Goal: Navigation & Orientation: Find specific page/section

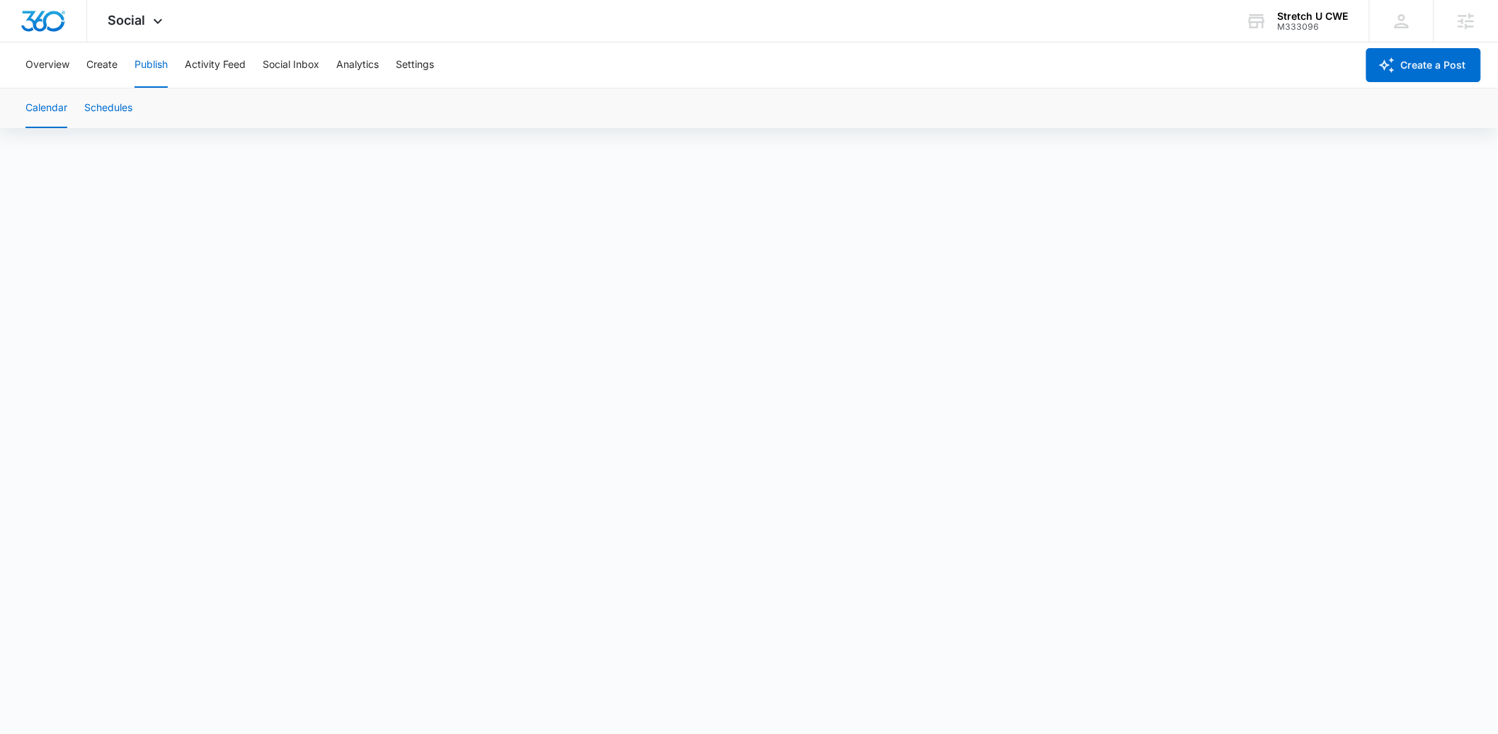
click at [122, 112] on button "Schedules" at bounding box center [108, 108] width 48 height 40
click at [38, 107] on button "Calendar" at bounding box center [46, 108] width 42 height 40
click at [113, 69] on button "Create" at bounding box center [101, 64] width 31 height 45
click at [159, 65] on button "Publish" at bounding box center [150, 64] width 33 height 45
click at [113, 108] on button "Schedules" at bounding box center [108, 108] width 48 height 40
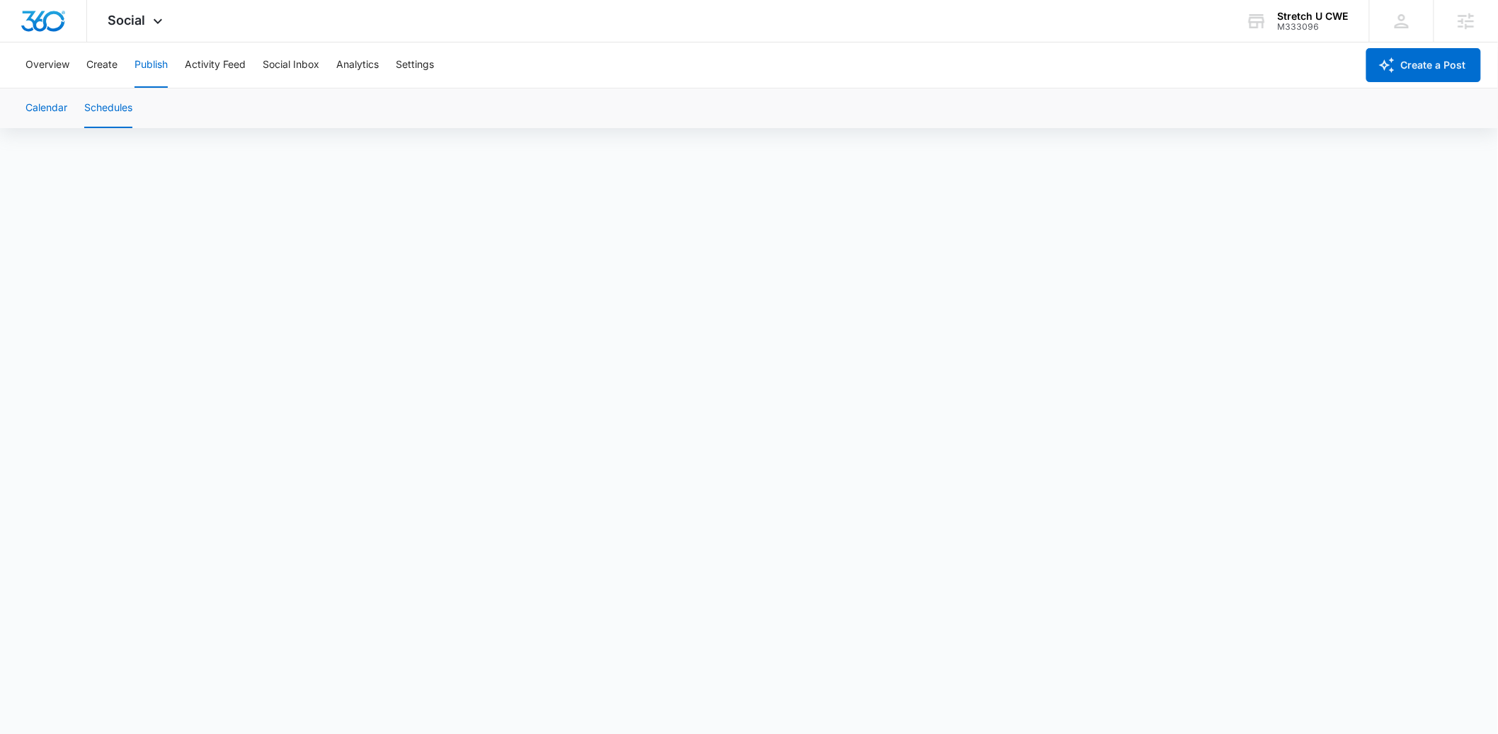
click at [64, 109] on button "Calendar" at bounding box center [46, 108] width 42 height 40
click at [85, 112] on button "Schedules" at bounding box center [108, 108] width 48 height 40
click at [49, 117] on button "Calendar" at bounding box center [46, 108] width 42 height 40
click at [112, 52] on button "Create" at bounding box center [101, 64] width 31 height 45
click at [152, 66] on button "Publish" at bounding box center [150, 64] width 33 height 45
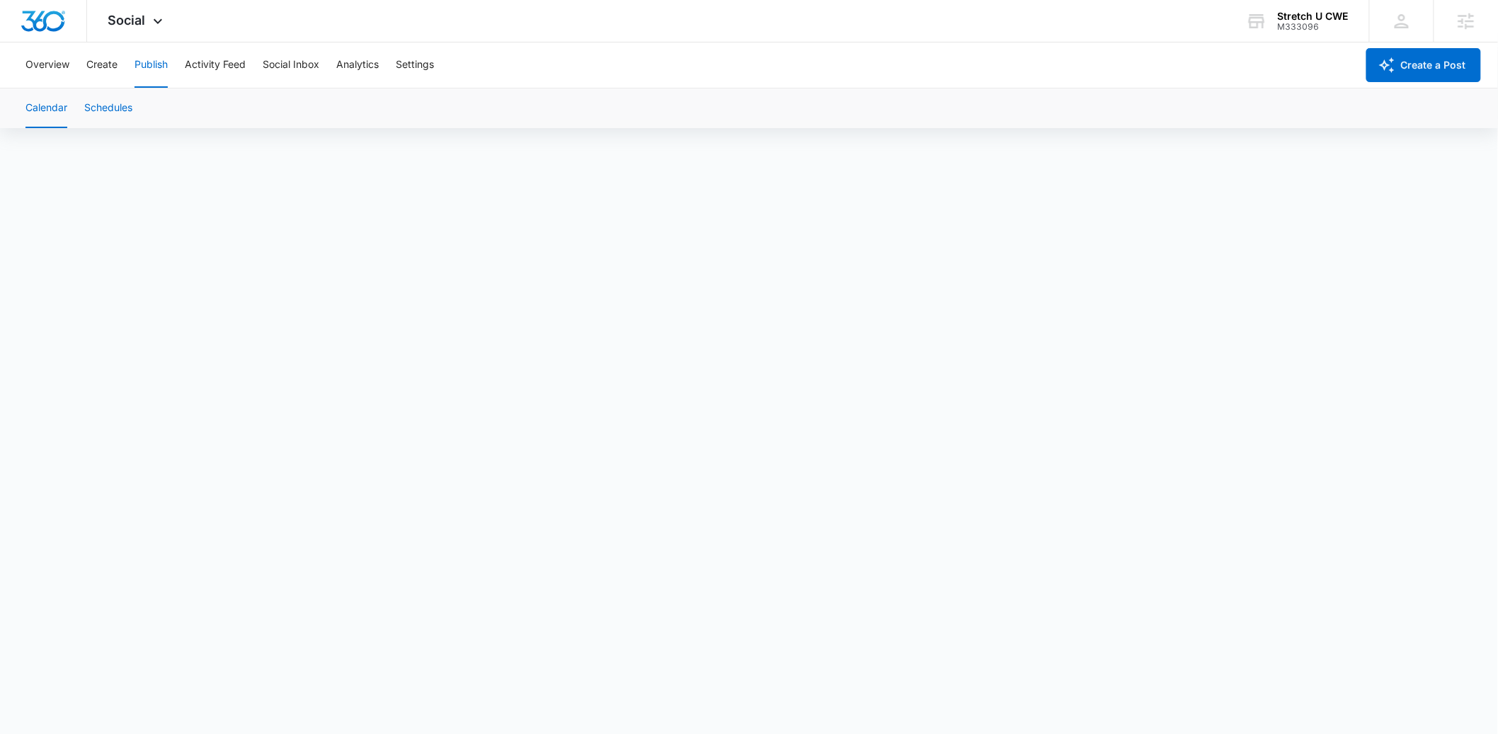
click at [113, 98] on button "Schedules" at bounding box center [108, 108] width 48 height 40
click at [104, 65] on button "Create" at bounding box center [101, 64] width 31 height 45
click at [156, 109] on button "Approvals" at bounding box center [138, 108] width 47 height 40
click at [157, 71] on button "Publish" at bounding box center [150, 64] width 33 height 45
click at [115, 110] on button "Schedules" at bounding box center [108, 108] width 48 height 40
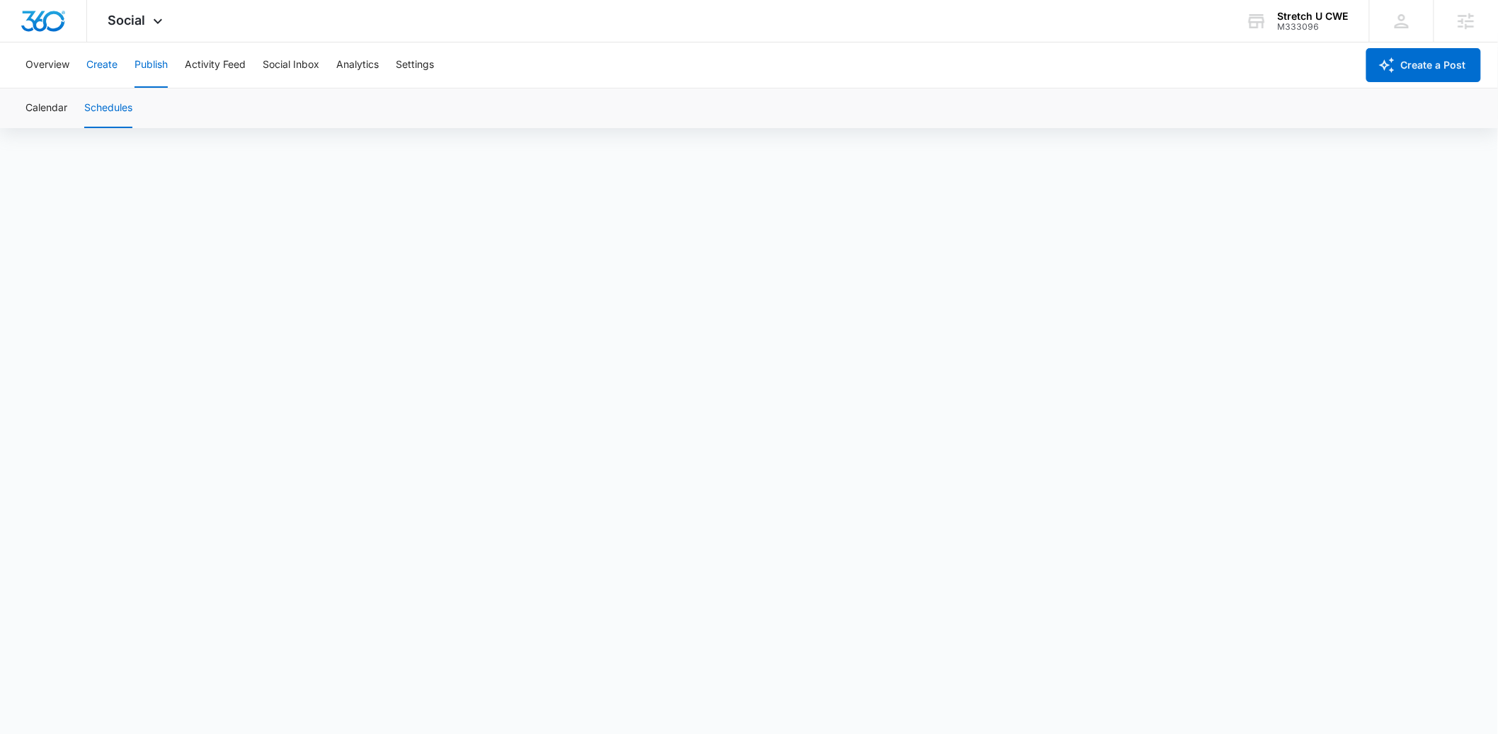
click at [96, 60] on button "Create" at bounding box center [101, 64] width 31 height 45
click at [150, 59] on button "Publish" at bounding box center [150, 64] width 33 height 45
click at [119, 106] on button "Schedules" at bounding box center [108, 108] width 48 height 40
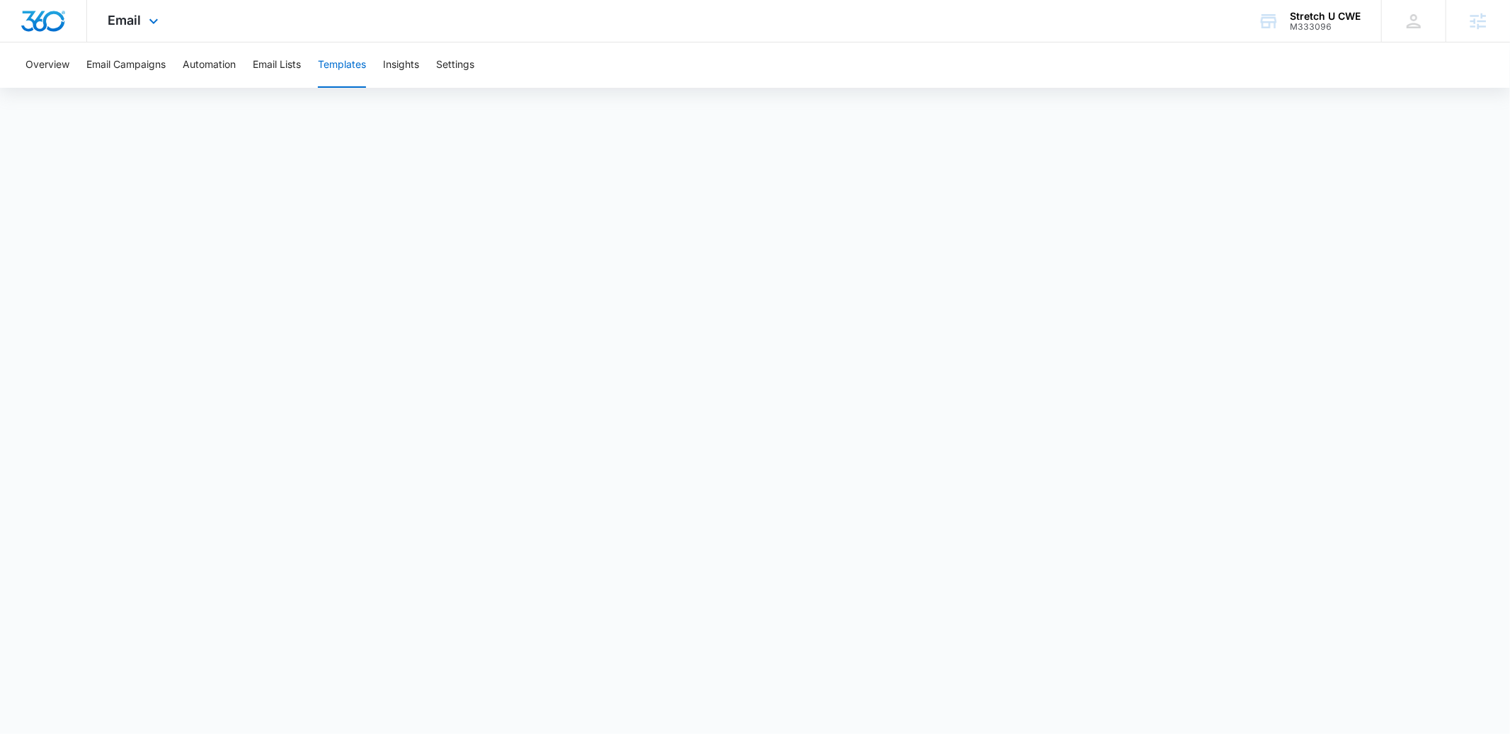
click at [166, 18] on div "Email Apps Reputation Websites Forms CRM Email Social Content Ads Intelligence …" at bounding box center [135, 21] width 96 height 42
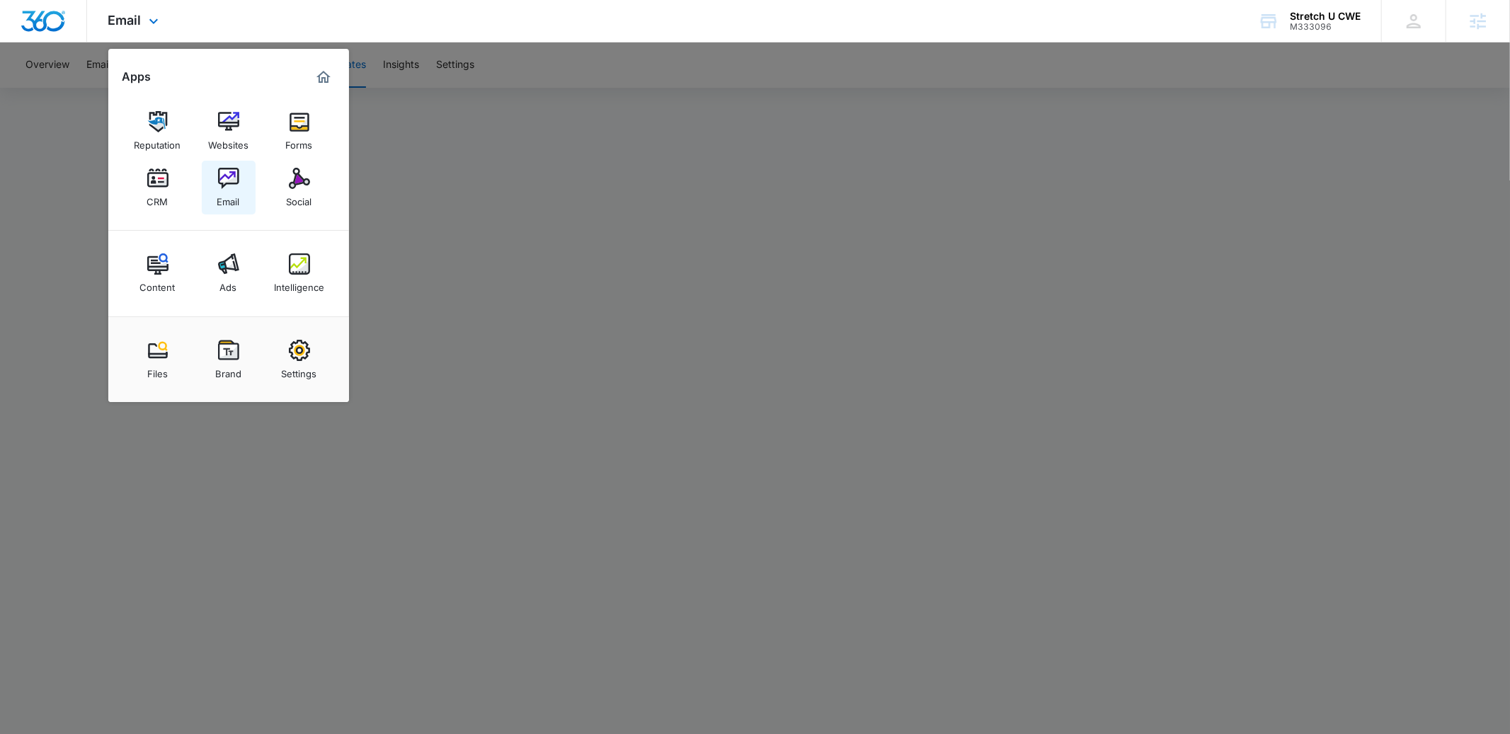
click at [243, 186] on link "Email" at bounding box center [229, 188] width 54 height 54
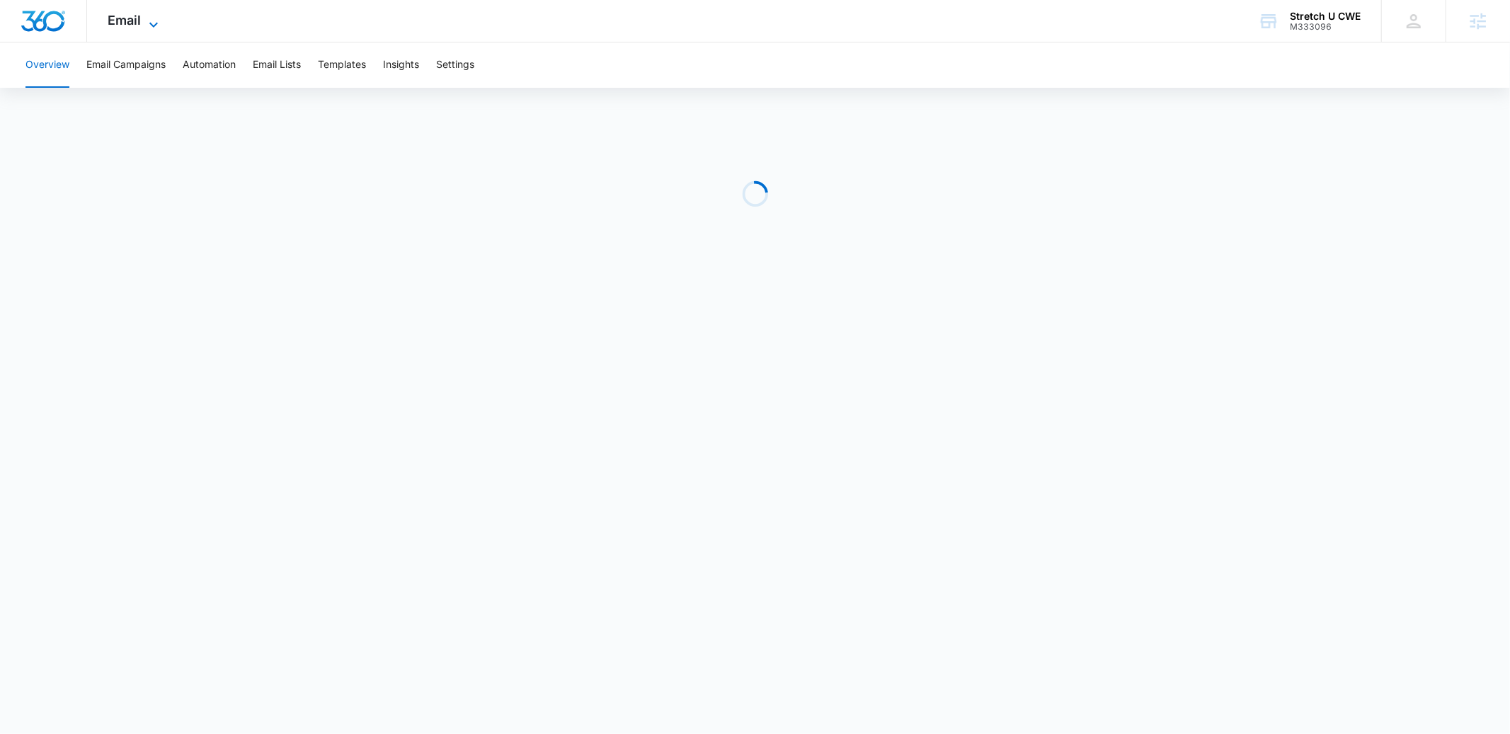
click at [121, 18] on span "Email" at bounding box center [124, 20] width 33 height 15
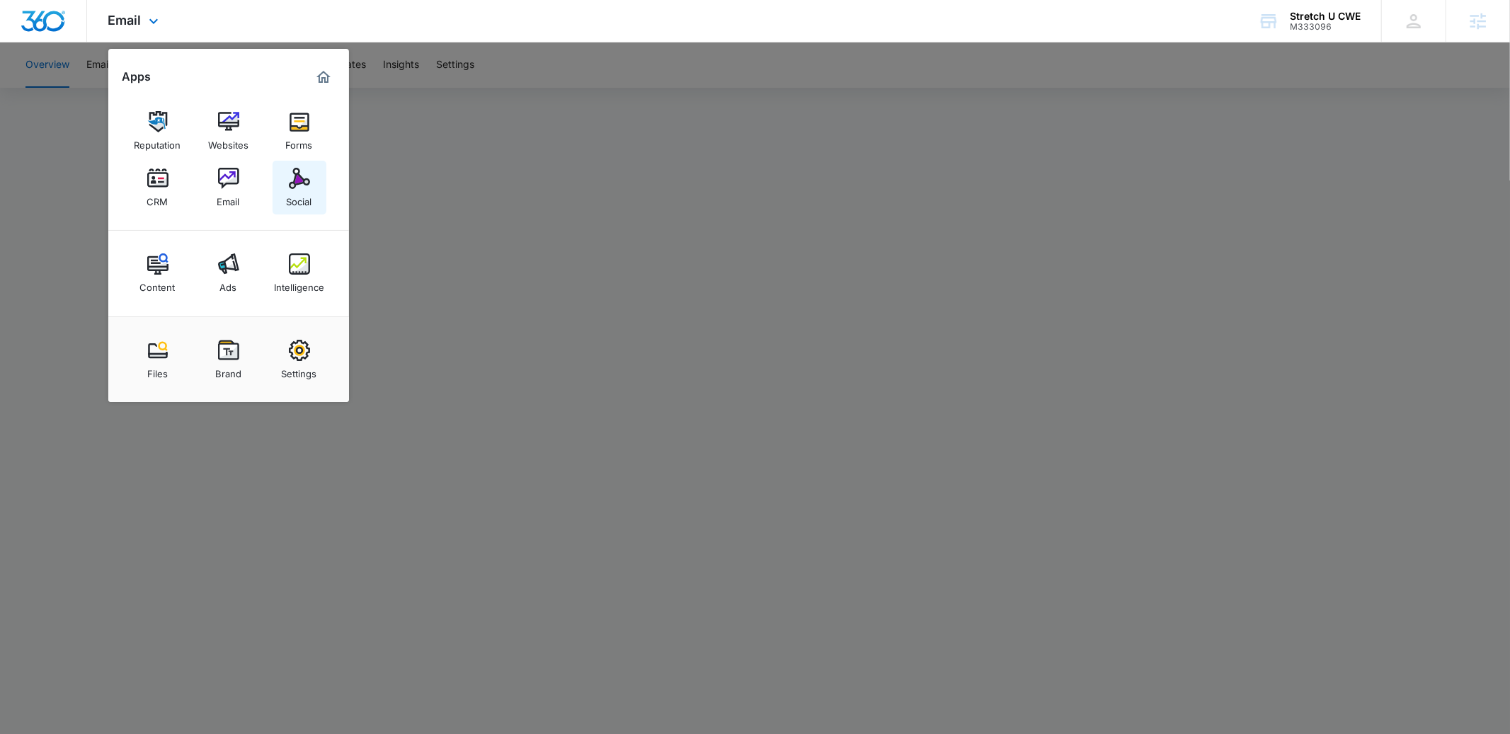
click at [294, 188] on img at bounding box center [299, 178] width 21 height 21
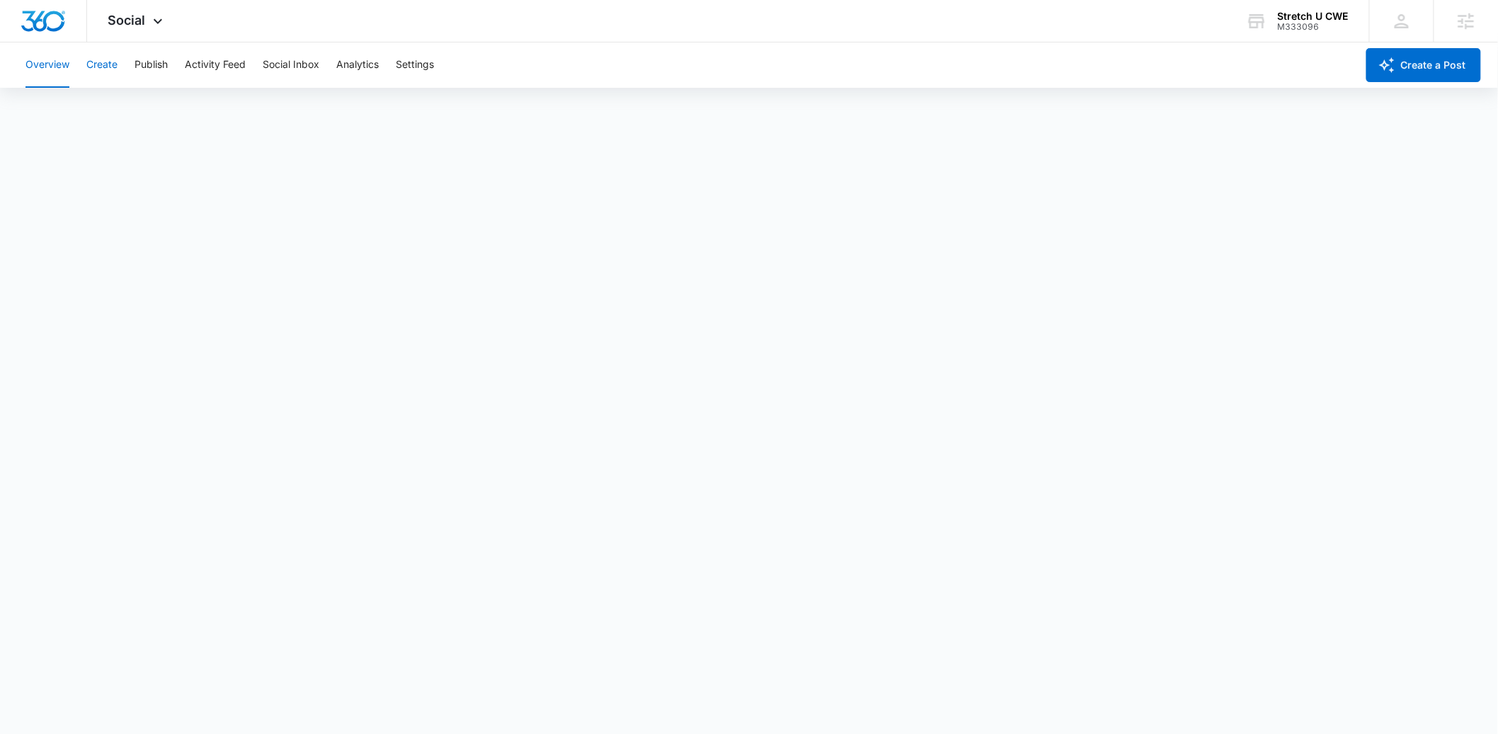
click at [87, 61] on button "Create" at bounding box center [101, 64] width 31 height 45
click at [341, 64] on button "Templates" at bounding box center [342, 64] width 48 height 45
click at [389, 67] on button "Insights" at bounding box center [401, 64] width 36 height 45
click at [352, 67] on button "Templates" at bounding box center [342, 64] width 48 height 45
